Goal: Task Accomplishment & Management: Complete application form

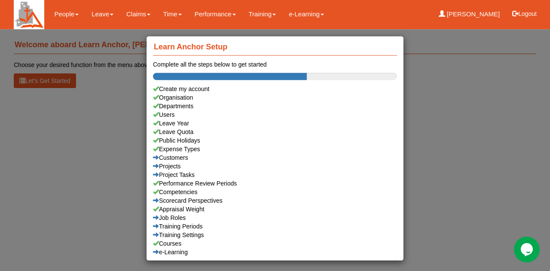
click at [549, 193] on div "Learn Anchor Setup Complete all the steps below to get started Create my accoun…" at bounding box center [275, 135] width 550 height 271
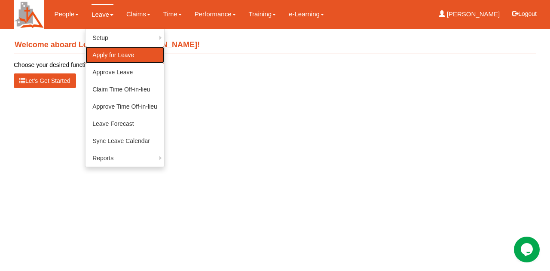
click at [93, 54] on link "Apply for Leave" at bounding box center [124, 54] width 79 height 17
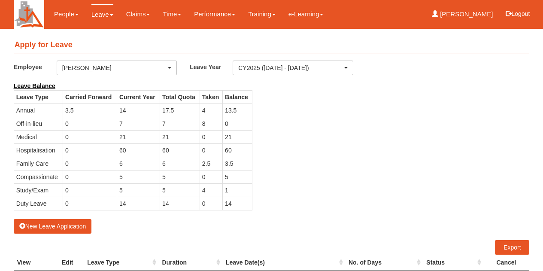
select select "50"
click at [50, 223] on button "New Leave Application" at bounding box center [53, 226] width 78 height 15
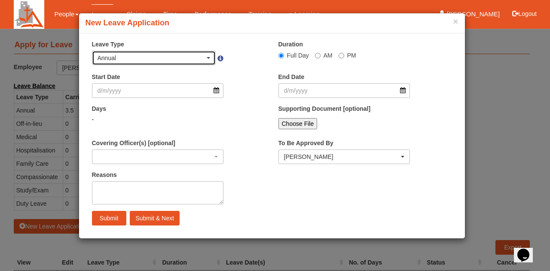
click at [207, 57] on span "button" at bounding box center [208, 58] width 3 height 2
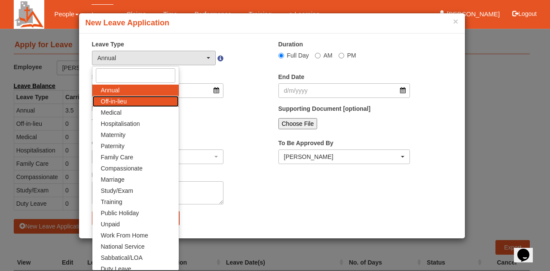
click at [116, 101] on span "Off-in-lieu" at bounding box center [114, 101] width 26 height 9
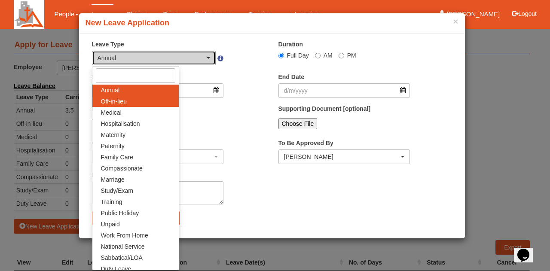
select select "3"
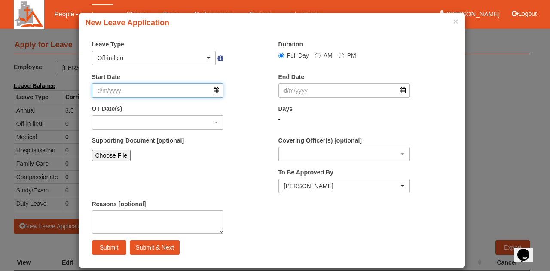
click at [129, 94] on input "Start Date" at bounding box center [158, 90] width 132 height 15
click at [453, 24] on button "×" at bounding box center [455, 21] width 5 height 9
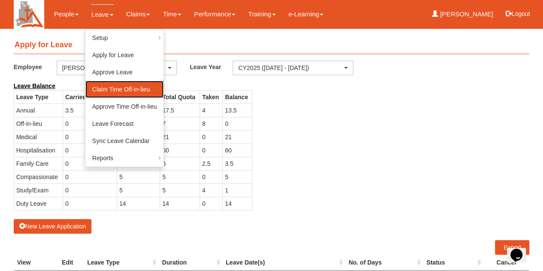
click at [112, 90] on link "Claim Time Off-in-lieu" at bounding box center [124, 89] width 79 height 17
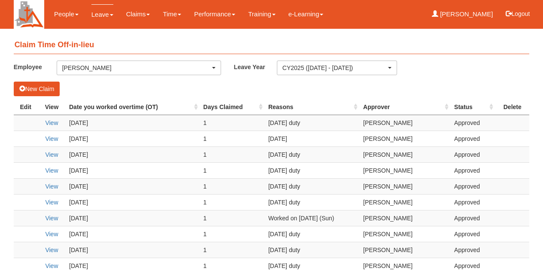
select select "50"
click at [49, 89] on button "New Claim" at bounding box center [37, 89] width 46 height 15
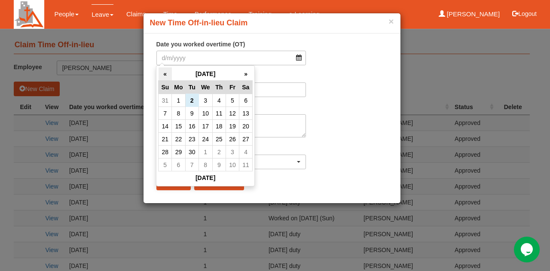
click at [166, 74] on th "«" at bounding box center [164, 73] width 13 height 13
click at [166, 166] on td "31" at bounding box center [164, 165] width 13 height 13
type input "31/8/2025"
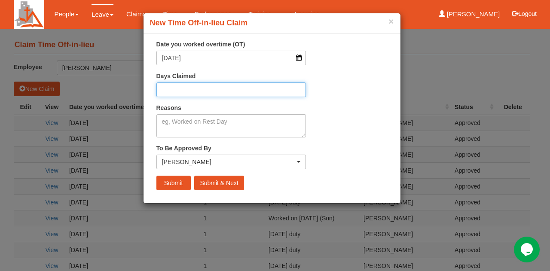
click at [198, 92] on input "Days Claimed" at bounding box center [231, 89] width 150 height 15
type input "1"
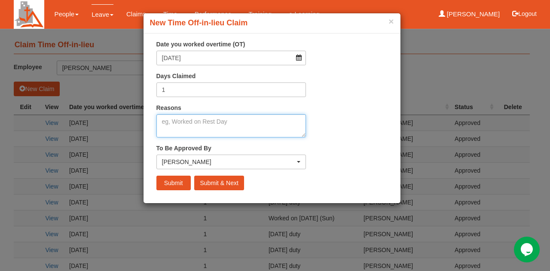
click at [172, 127] on textarea "Reasons" at bounding box center [231, 125] width 150 height 23
type textarea "Sunday duty"
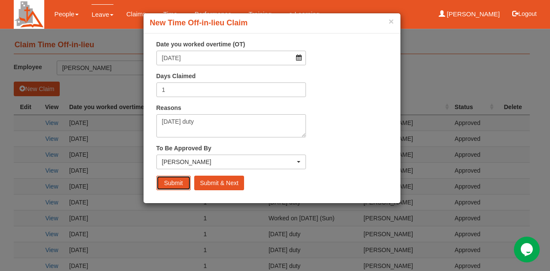
click at [172, 182] on input "Submit" at bounding box center [173, 183] width 34 height 15
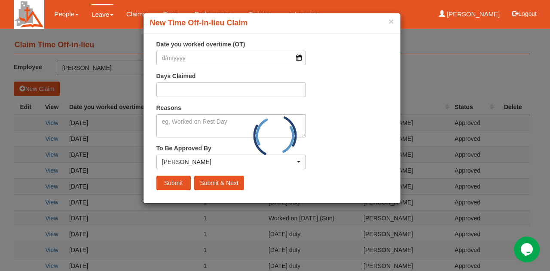
select select "50"
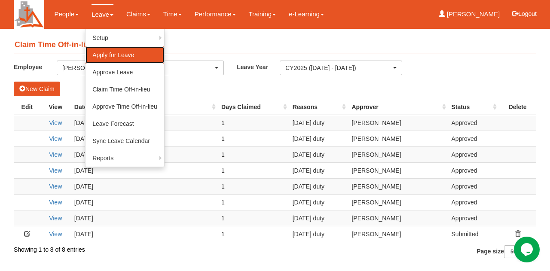
click at [108, 55] on link "Apply for Leave" at bounding box center [124, 54] width 79 height 17
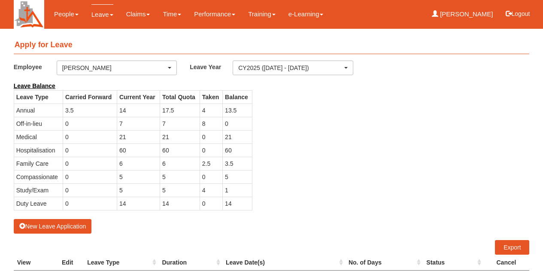
select select "50"
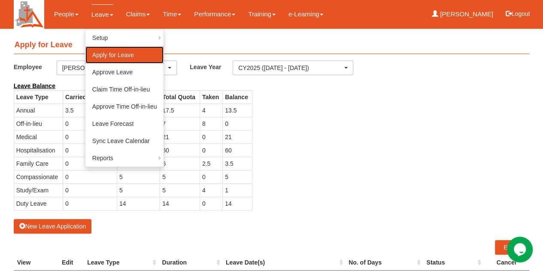
click at [114, 54] on link "Apply for Leave" at bounding box center [124, 54] width 79 height 17
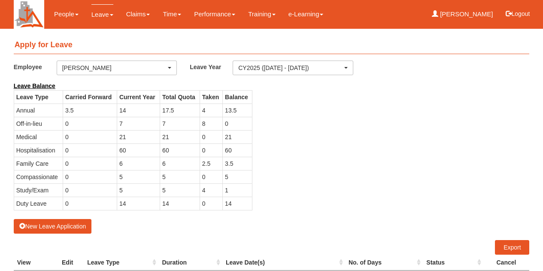
select select "50"
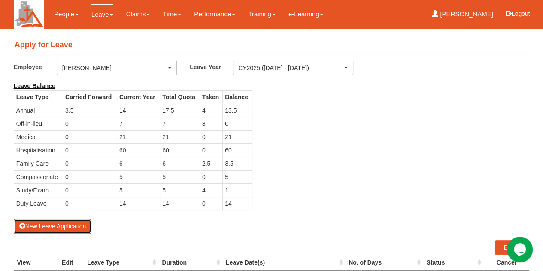
click at [76, 224] on button "New Leave Application" at bounding box center [53, 226] width 78 height 15
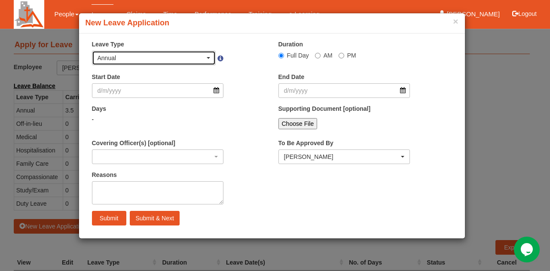
click at [191, 56] on div "Annual" at bounding box center [151, 58] width 108 height 9
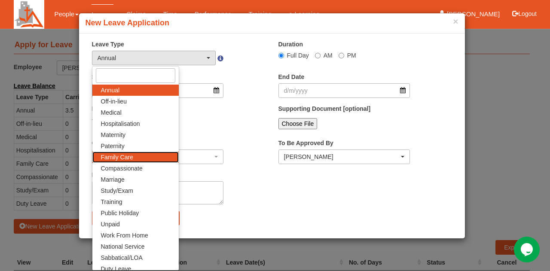
click at [149, 159] on link "Family Care" at bounding box center [135, 157] width 86 height 11
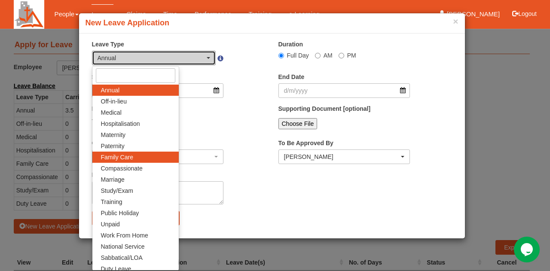
select select "9"
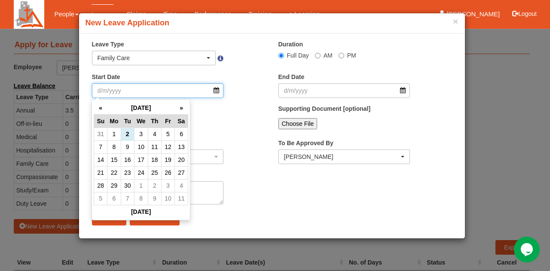
click at [151, 88] on input "Start Date" at bounding box center [158, 90] width 132 height 15
click at [181, 104] on th "»" at bounding box center [180, 107] width 13 height 13
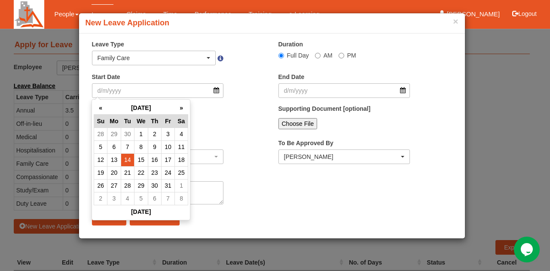
click at [130, 159] on td "14" at bounding box center [127, 159] width 13 height 13
type input "[DATE]"
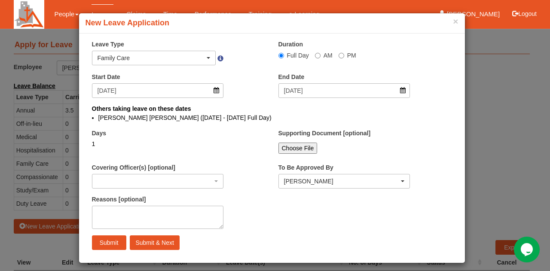
select select
click at [338, 56] on input "PM" at bounding box center [341, 56] width 6 height 6
radio input "true"
click at [109, 242] on input "Submit" at bounding box center [109, 242] width 34 height 15
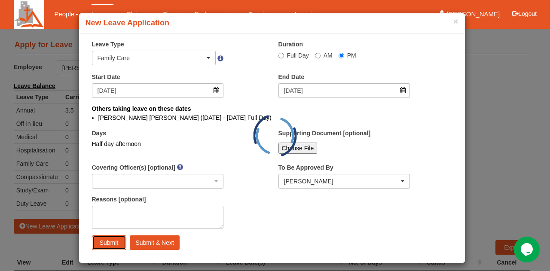
select select "1"
radio input "true"
select select
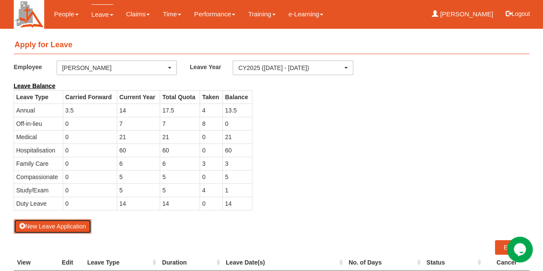
select select "50"
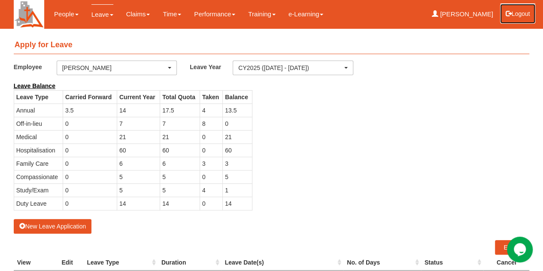
click at [518, 11] on button "Logout" at bounding box center [518, 13] width 36 height 21
